Goal: Task Accomplishment & Management: Use online tool/utility

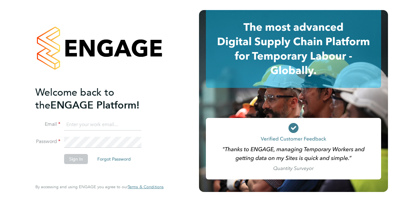
type input "david.jamieson@vistry.co.uk"
click at [71, 160] on button "Sign In" at bounding box center [76, 159] width 24 height 10
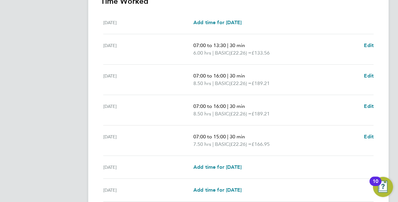
scroll to position [219, 0]
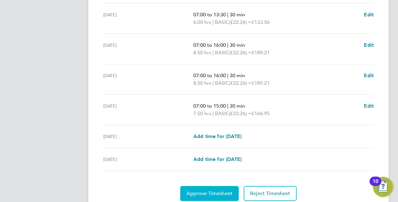
click at [223, 193] on span "Approve Timesheet" at bounding box center [209, 193] width 46 height 6
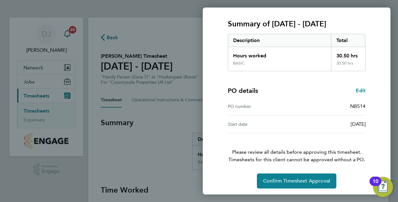
scroll to position [80, 0]
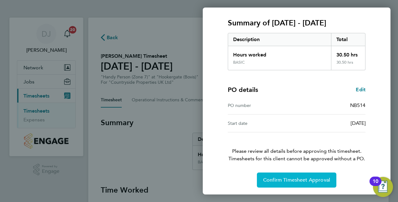
click at [312, 180] on span "Confirm Timesheet Approval" at bounding box center [296, 179] width 67 height 6
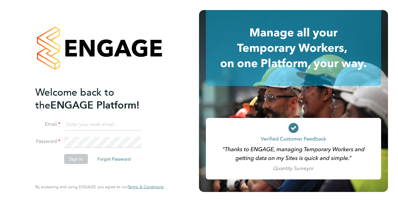
type input "david.jamieson@vistry.co.uk"
click at [69, 160] on button "Sign In" at bounding box center [76, 159] width 24 height 10
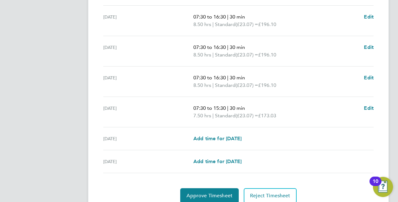
scroll to position [219, 0]
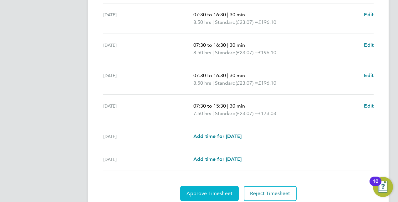
click at [233, 190] on button "Approve Timesheet" at bounding box center [209, 193] width 59 height 15
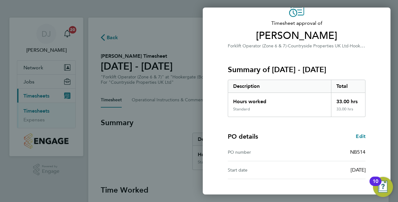
scroll to position [80, 0]
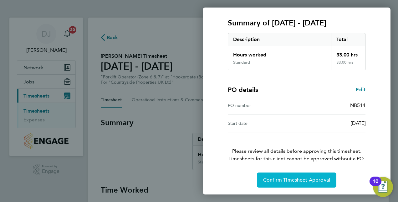
click at [295, 179] on span "Confirm Timesheet Approval" at bounding box center [296, 179] width 67 height 6
